Goal: Transaction & Acquisition: Purchase product/service

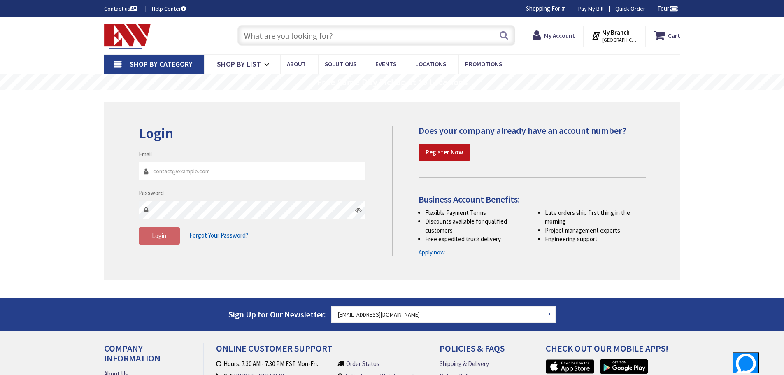
type input "[EMAIL_ADDRESS][DOMAIN_NAME]"
type input "[GEOGRAPHIC_DATA], [GEOGRAPHIC_DATA]"
click at [161, 241] on button "Login" at bounding box center [159, 235] width 41 height 17
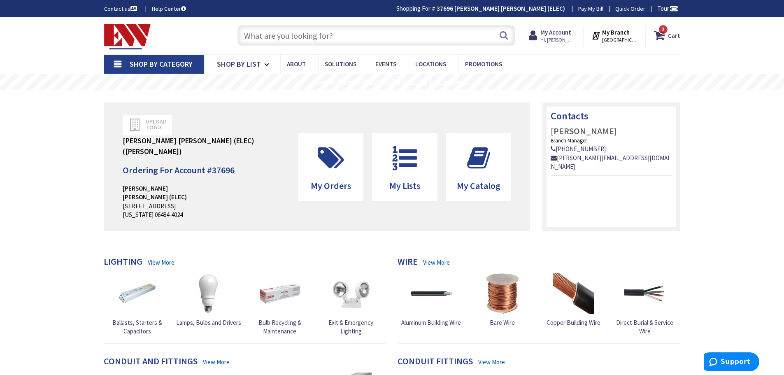
click at [289, 33] on input "text" at bounding box center [376, 35] width 278 height 21
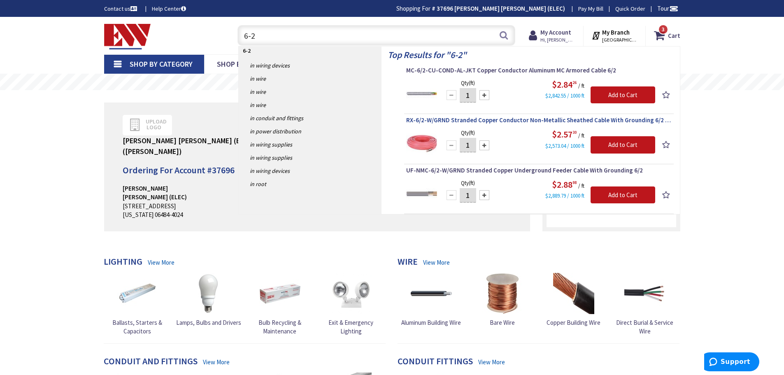
type input "6-2"
click at [468, 121] on span "RX-6/2-W/GRND Stranded Copper Conductor Non-Metallic Sheathed Cable With Ground…" at bounding box center [538, 120] width 265 height 8
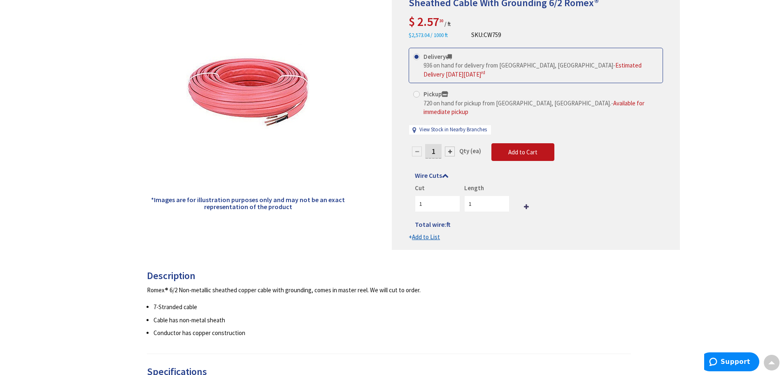
scroll to position [82, 0]
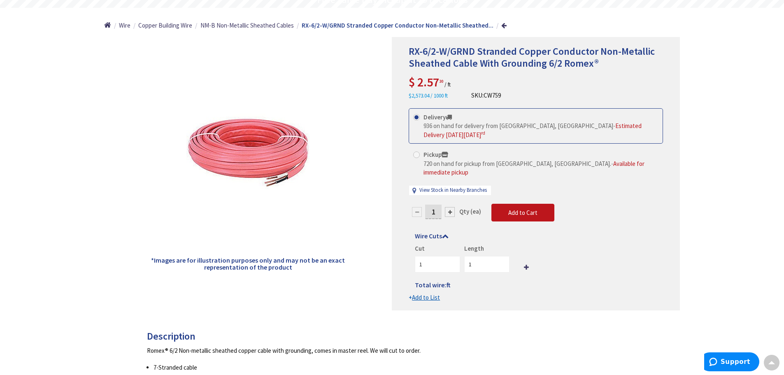
click at [434, 205] on input "1" at bounding box center [433, 212] width 16 height 14
type input "125"
click at [523, 201] on form "This product is Discontinued Delivery 936 on hand for delivery from Middletown,…" at bounding box center [536, 205] width 254 height 194
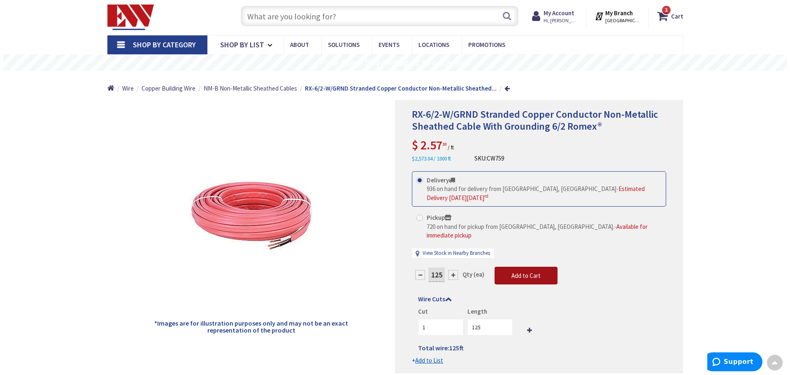
scroll to position [0, 0]
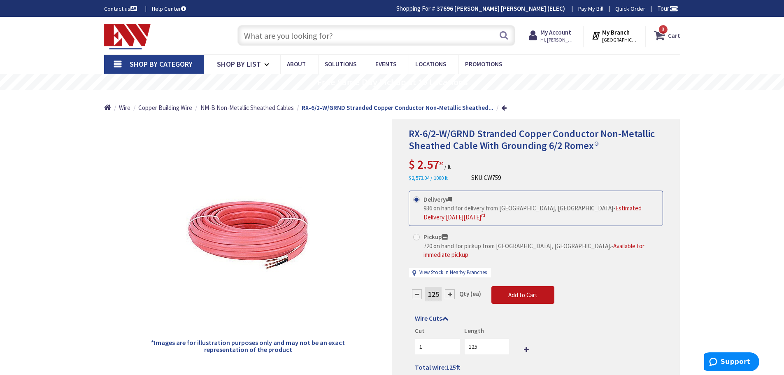
click at [669, 35] on strong "Cart" at bounding box center [674, 35] width 12 height 15
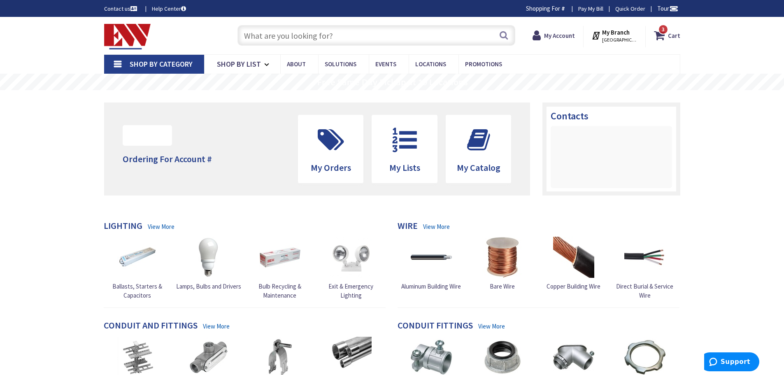
click at [270, 32] on input "text" at bounding box center [376, 35] width 278 height 21
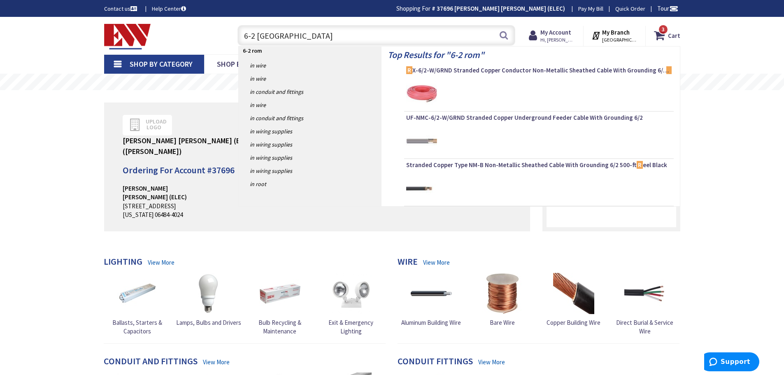
type input "6-2 romex"
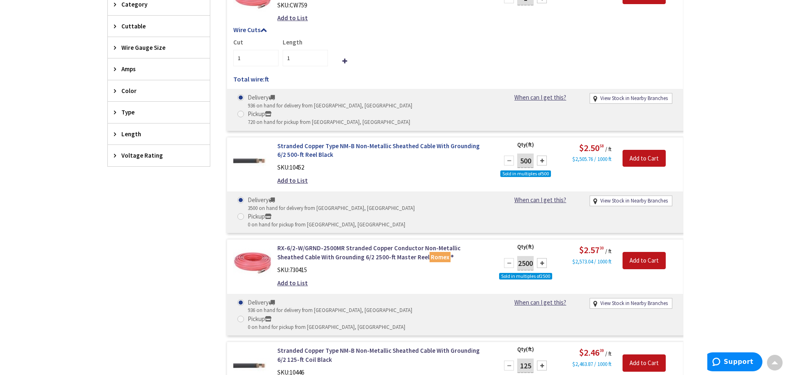
scroll to position [288, 0]
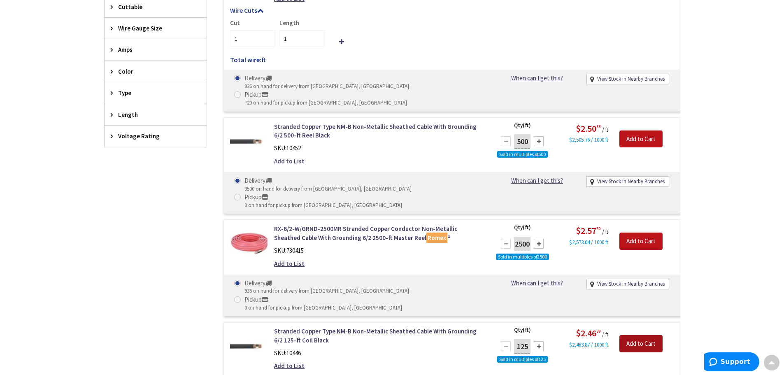
click at [647, 335] on input "Add to Cart" at bounding box center [640, 343] width 43 height 17
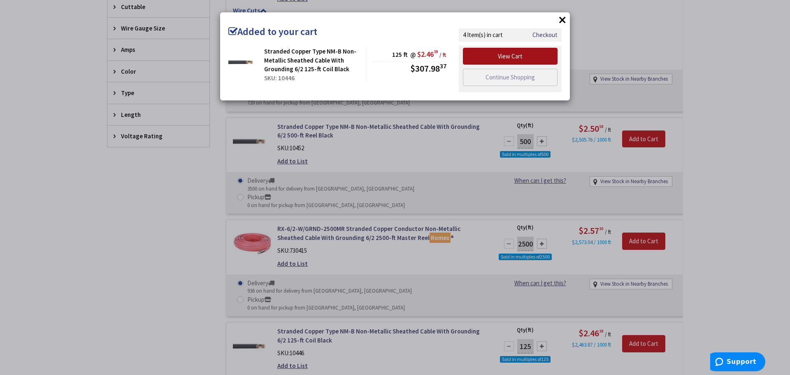
click at [499, 54] on link "View Cart" at bounding box center [510, 56] width 95 height 17
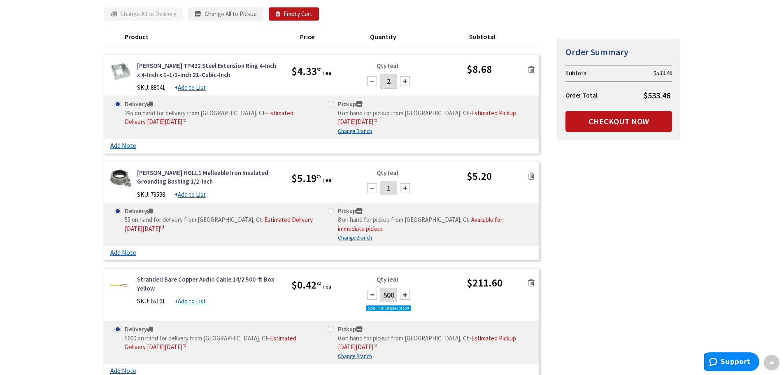
scroll to position [288, 0]
